Goal: Book appointment/travel/reservation

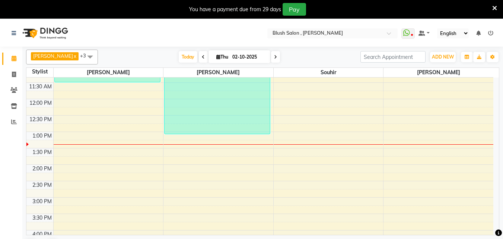
scroll to position [420, 0]
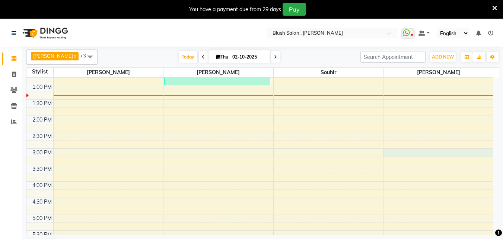
click at [387, 153] on div "12:00 AM 12:30 AM 1:00 AM 1:30 AM 2:00 AM 2:30 AM 3:00 AM 3:30 AM 4:00 AM 4:30 …" at bounding box center [259, 50] width 467 height 786
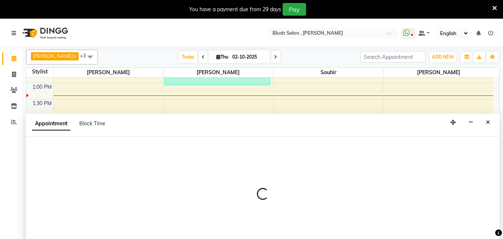
scroll to position [20, 0]
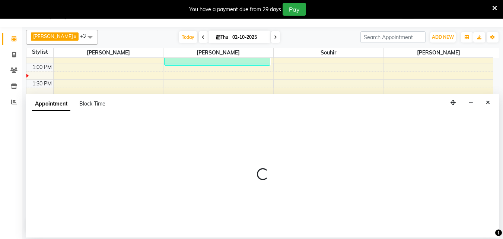
select select "64153"
select select "900"
select select "tentative"
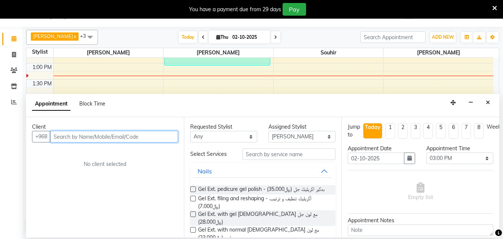
click at [145, 134] on input "text" at bounding box center [114, 137] width 128 height 12
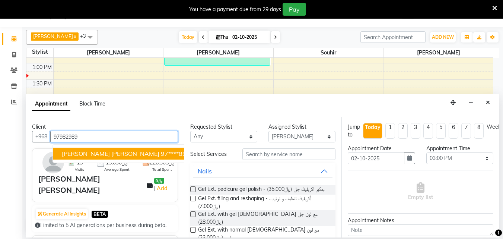
type input "97982989"
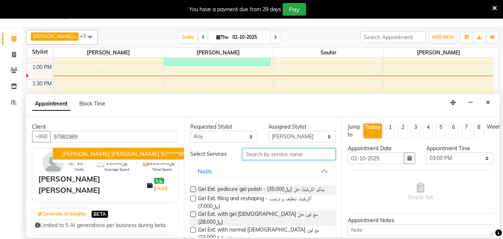
click at [253, 159] on input "text" at bounding box center [288, 154] width 93 height 12
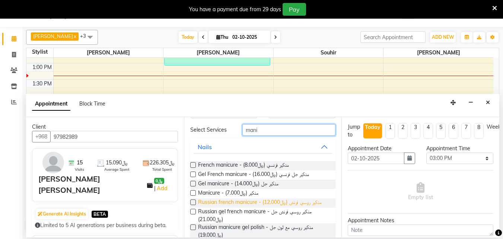
scroll to position [37, 0]
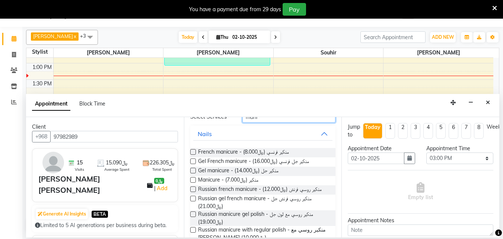
type input "mani"
click at [193, 182] on label at bounding box center [193, 180] width 6 height 6
click at [193, 183] on input "checkbox" at bounding box center [192, 180] width 5 height 5
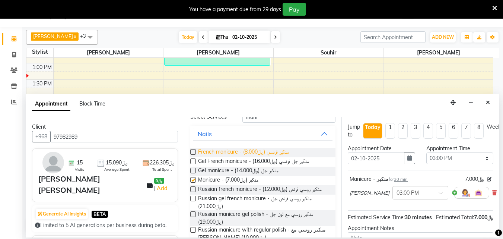
checkbox input "false"
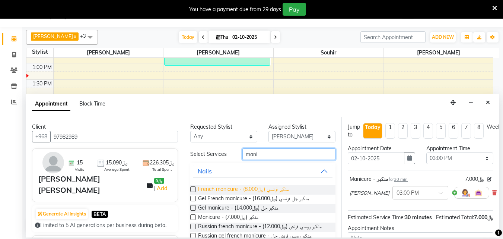
click at [268, 157] on input "mani" at bounding box center [288, 154] width 93 height 12
type input "m"
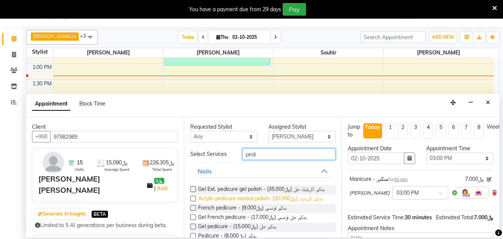
scroll to position [37, 0]
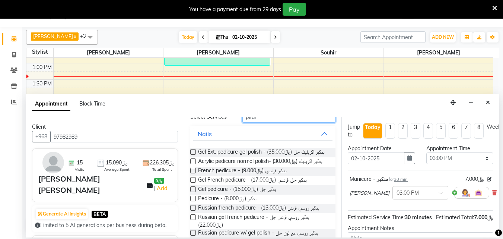
type input "pedi"
click at [194, 201] on label at bounding box center [193, 199] width 6 height 6
click at [194, 201] on input "checkbox" at bounding box center [192, 199] width 5 height 5
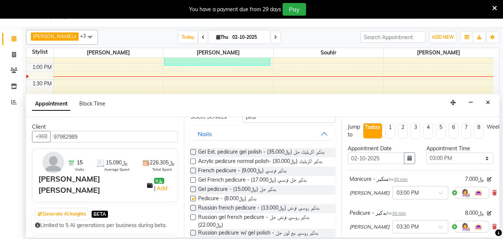
checkbox input "false"
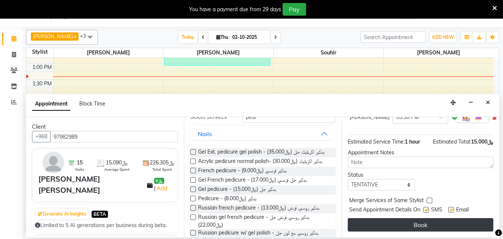
scroll to position [123, 0]
click at [406, 218] on button "Book" at bounding box center [421, 224] width 146 height 13
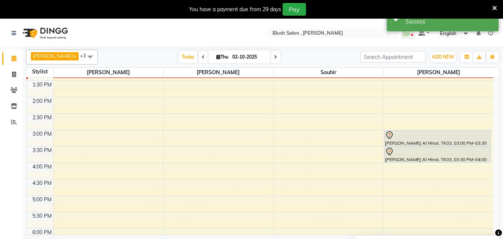
scroll to position [458, 0]
